Goal: Task Accomplishment & Management: Manage account settings

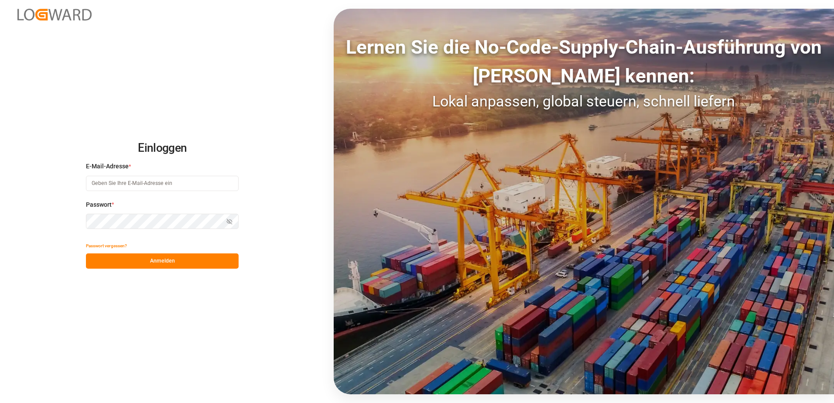
click at [171, 181] on input at bounding box center [162, 183] width 153 height 15
type input "[PERSON_NAME][EMAIL_ADDRESS][PERSON_NAME][DOMAIN_NAME]"
click at [181, 266] on button "Anmelden" at bounding box center [162, 261] width 153 height 15
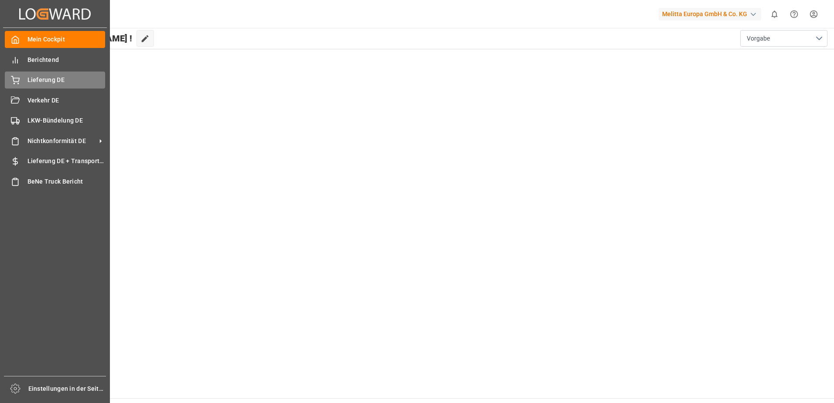
click at [50, 84] on span "Lieferung DE" at bounding box center [66, 79] width 78 height 9
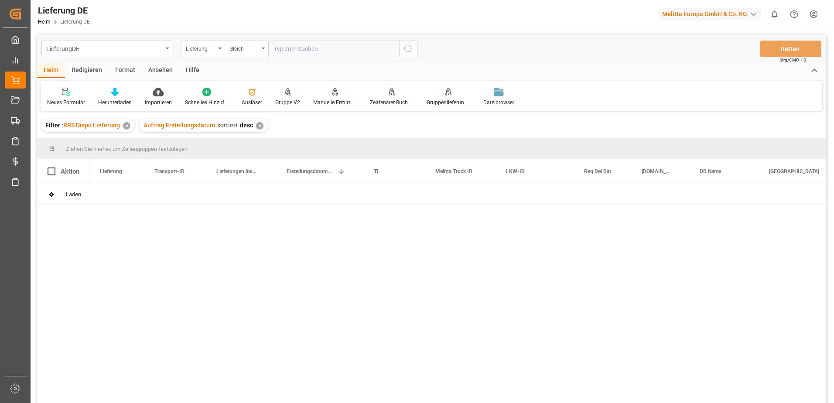
type input "92550363"
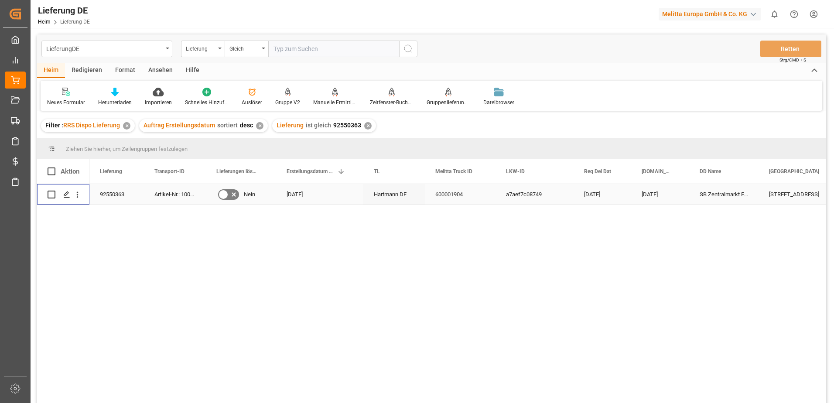
click at [53, 193] on input "Drücken Sie die Leertaste, um die Zeilenauswahl umzuschalten (deaktiviert)" at bounding box center [52, 195] width 8 height 8
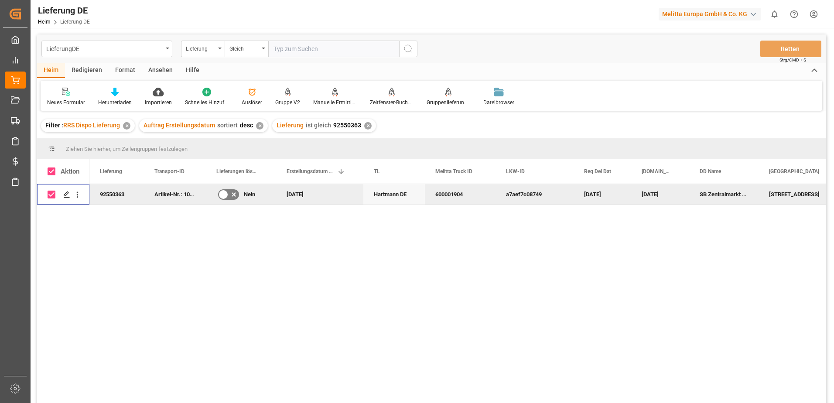
click at [53, 193] on input "Drücken Sie die Leertaste, um die Zeilenauswahl umzuschalten (aktiviert)" at bounding box center [52, 195] width 8 height 8
checkbox input "false"
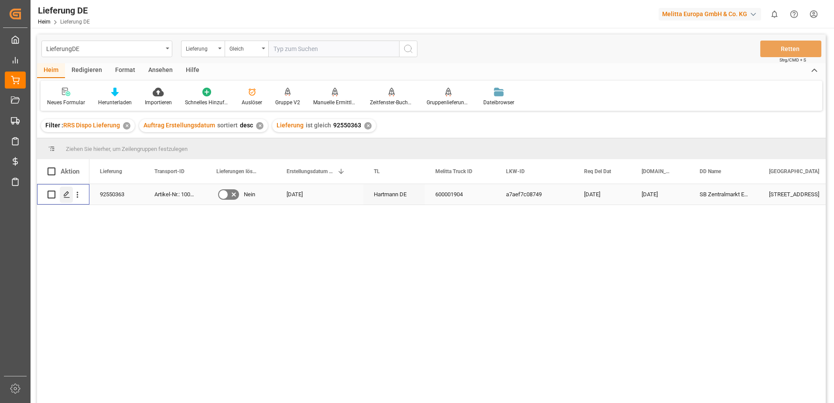
click at [68, 192] on icon "Drücken Sie die Leertaste, um diese Zeile auszuwählen." at bounding box center [66, 194] width 7 height 7
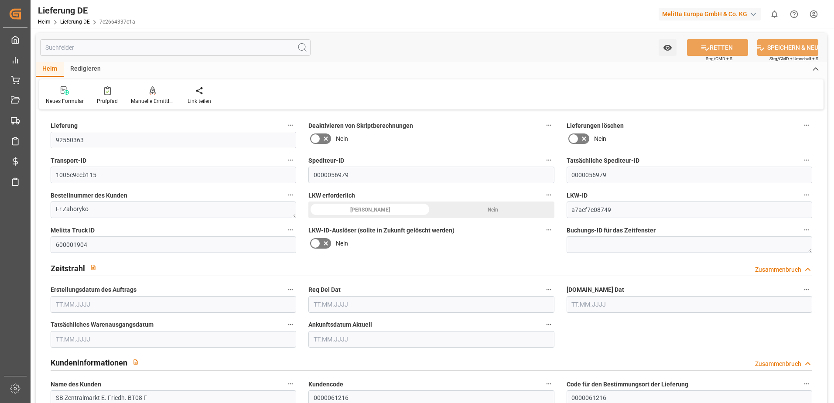
type input "1"
type input "0.75"
type input "46.697"
type input "88"
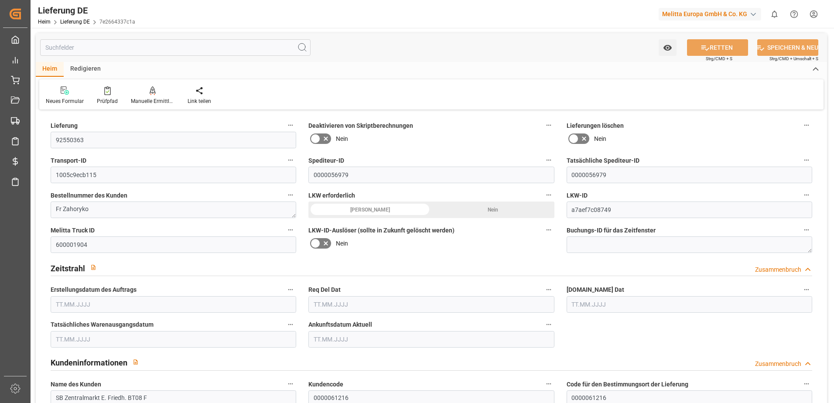
type input "429.174"
type input "19.08.2025"
type input "[DATE]"
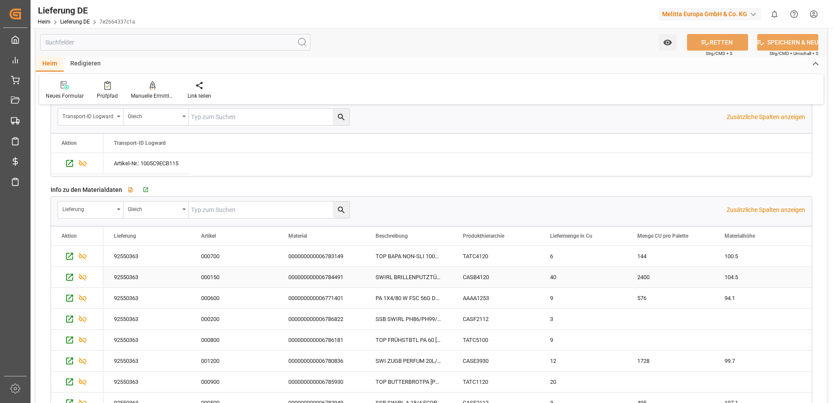
scroll to position [1397, 0]
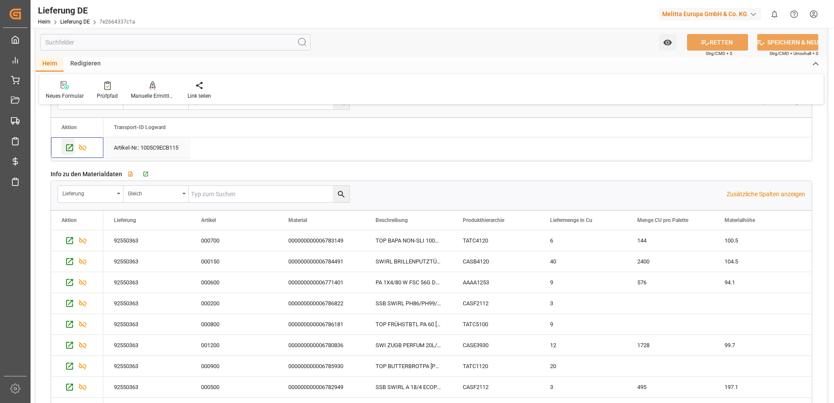
click at [65, 149] on icon "Drücken Sie die Leertaste, um diese Zeile auszuwählen." at bounding box center [69, 147] width 9 height 9
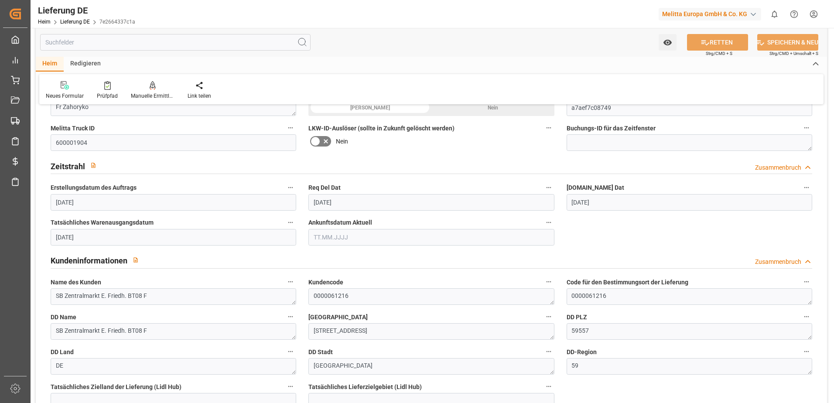
scroll to position [87, 0]
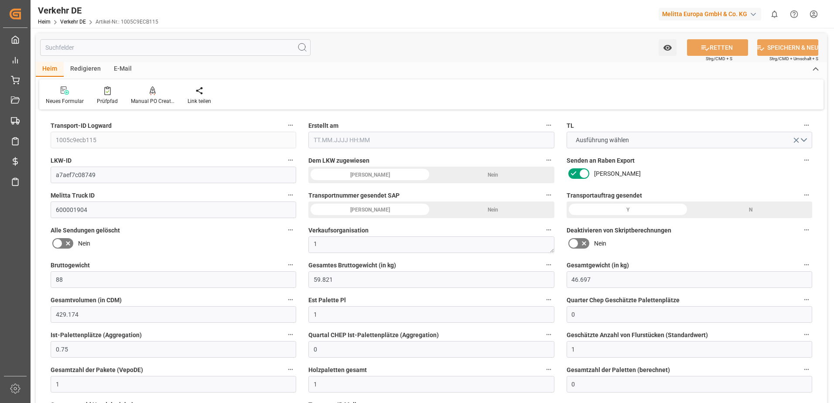
type input "88"
type input "59.821"
type input "46.697"
type input "429.174"
type input "1"
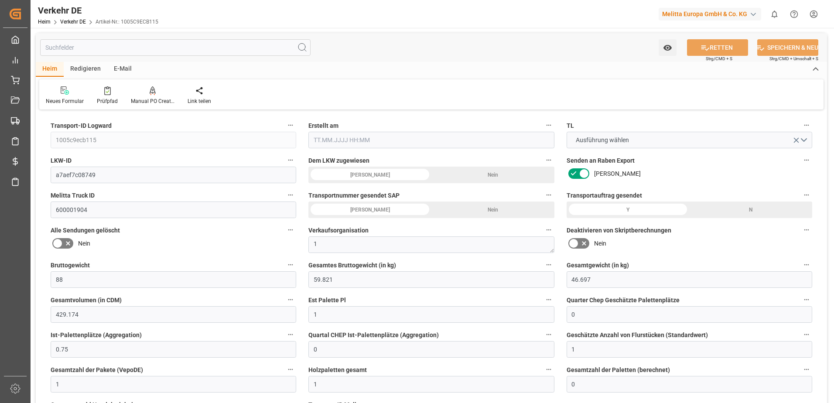
type input "0"
type input "0.75"
type input "0"
type input "1"
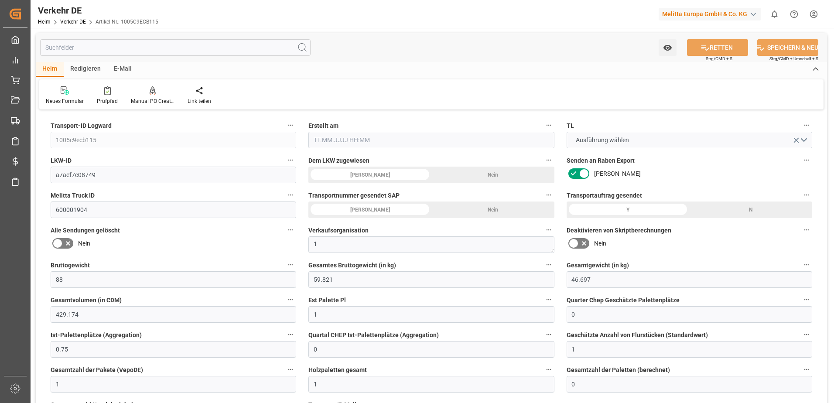
type input "1"
type input "0"
type input "29"
type input "0"
type input "39.74"
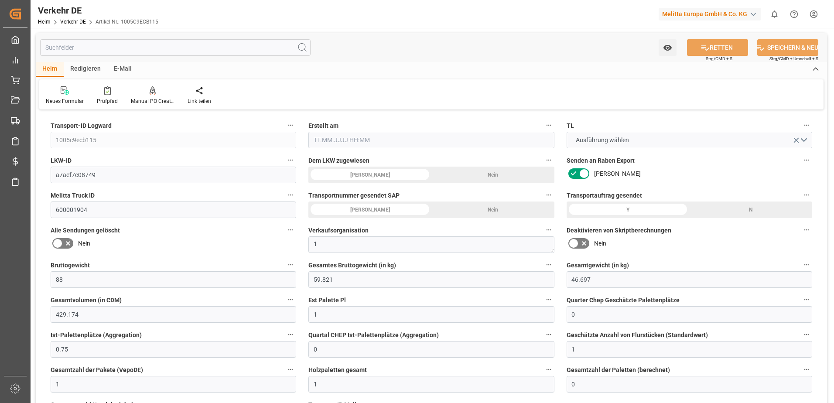
type input "28.258"
type input "39.74"
type input "39.3664"
type input "59"
type input "0"
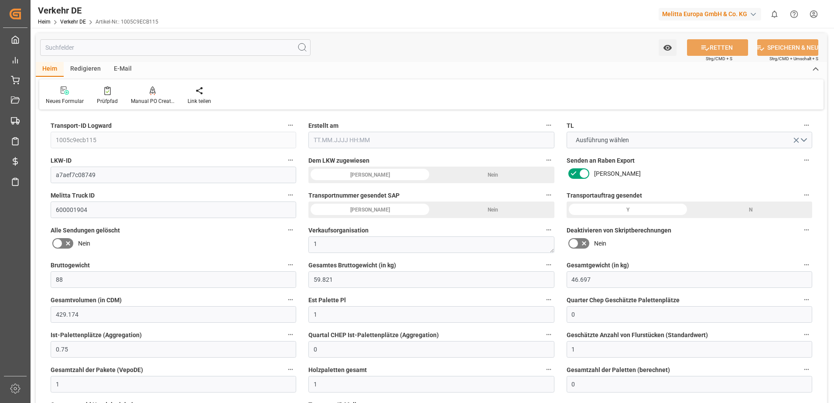
type input "1"
type input "0"
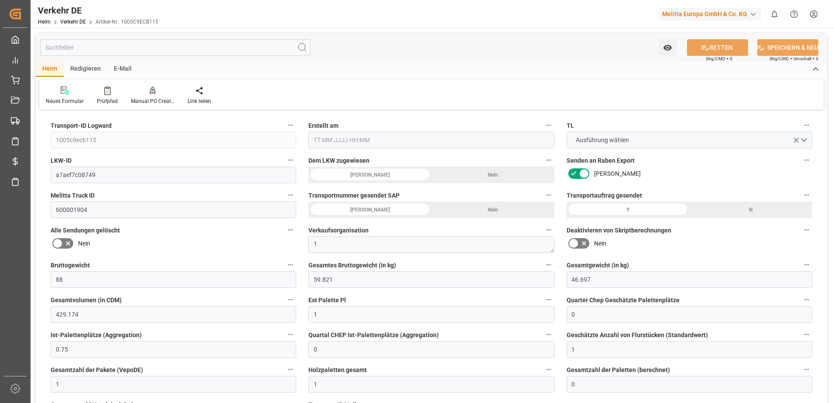
type input "0"
type input "-0.3736"
type input "0"
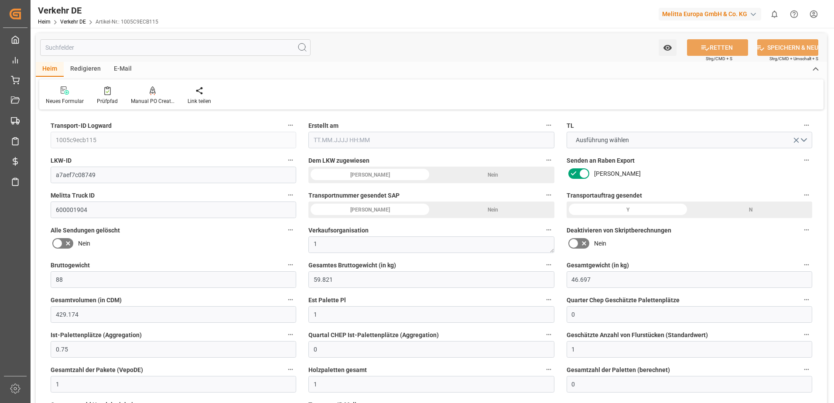
type input "0"
type input "59.821"
type input "4710.8598"
type input "21"
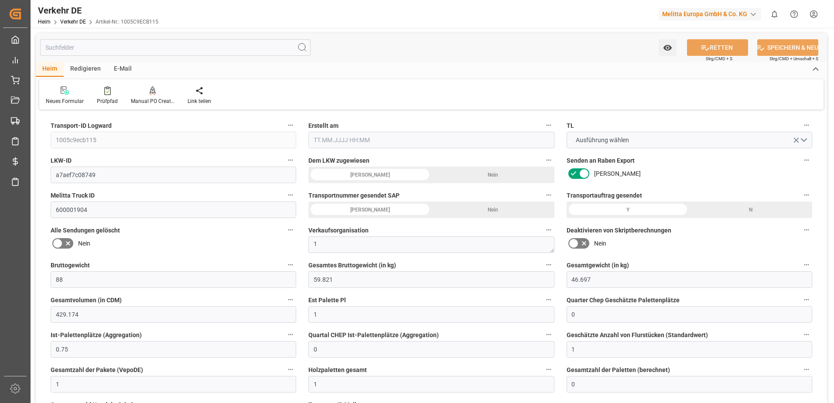
type input "35"
type input "0"
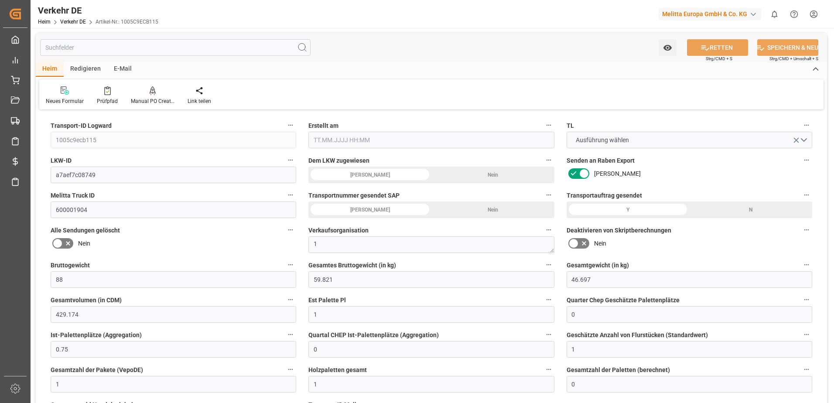
type input "0"
type input "1"
type input "0"
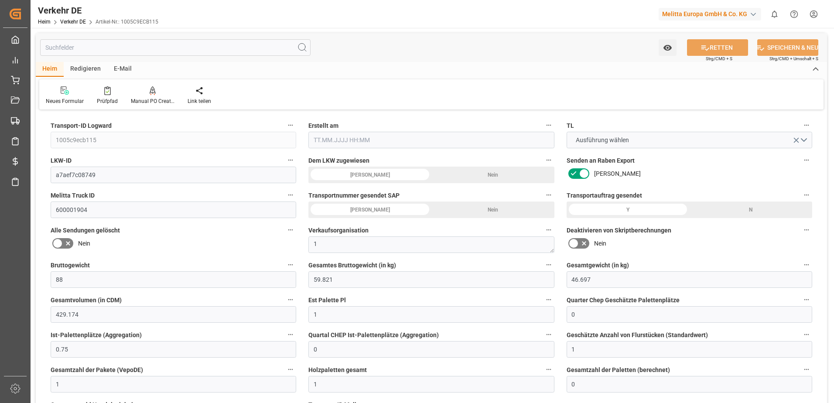
type input "29"
type input "67.6244"
type input "39.3664"
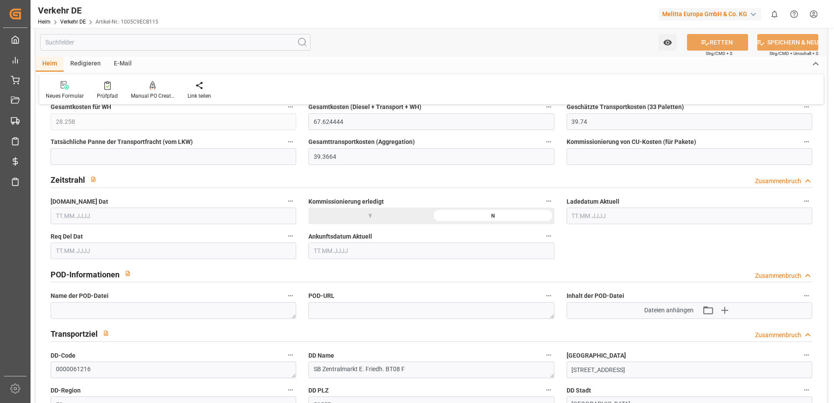
type input "[DATE] 21:01"
type input "[DATE]"
